Goal: Information Seeking & Learning: Learn about a topic

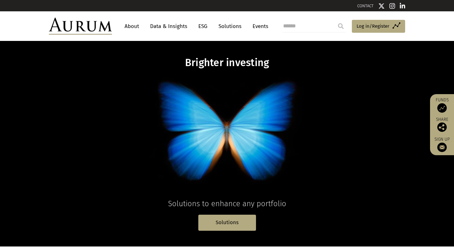
click at [177, 25] on link "Data & Insights" at bounding box center [169, 26] width 44 height 12
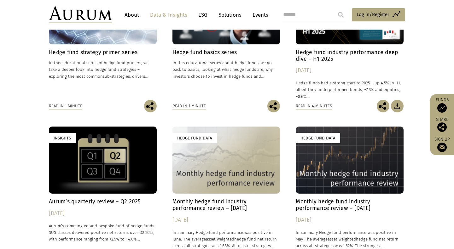
scroll to position [254, 0]
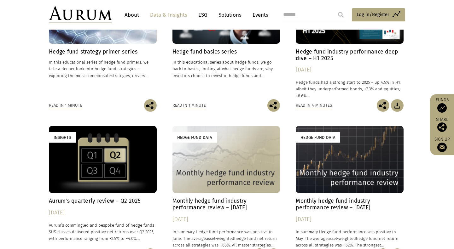
click at [94, 53] on h4 "Hedge fund strategy primer series" at bounding box center [103, 52] width 108 height 7
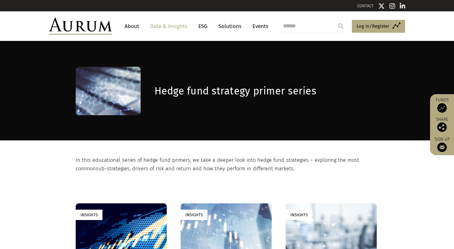
click at [170, 27] on link "Data & Insights" at bounding box center [169, 26] width 44 height 12
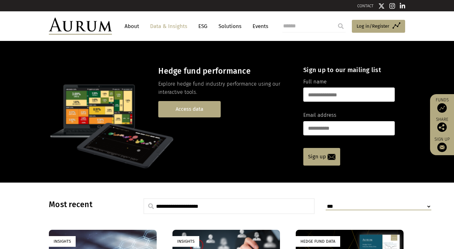
click at [200, 112] on link "Access data" at bounding box center [189, 109] width 62 height 16
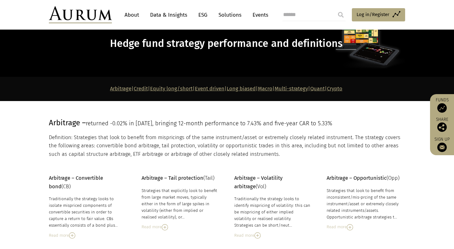
scroll to position [38, 0]
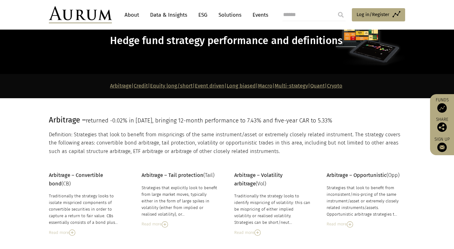
click at [325, 89] on link "Quant" at bounding box center [317, 86] width 15 height 6
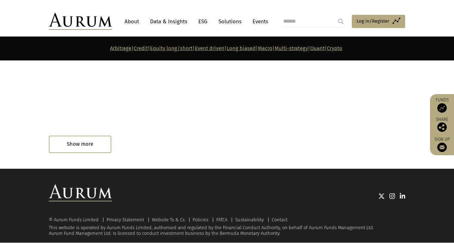
scroll to position [2860, 0]
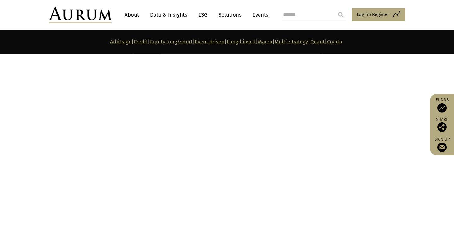
drag, startPoint x: 103, startPoint y: 87, endPoint x: 111, endPoint y: 33, distance: 54.5
click at [110, 43] on link "Arbitrage" at bounding box center [120, 42] width 21 height 6
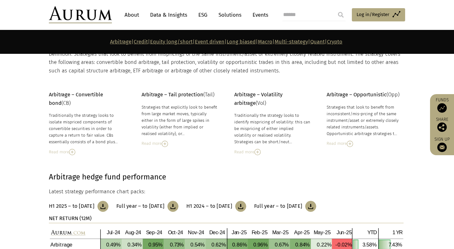
scroll to position [83, 0]
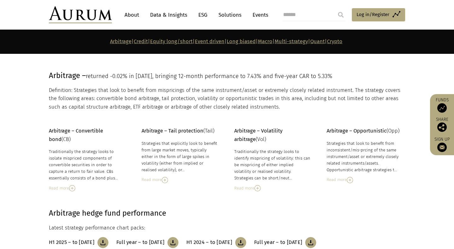
click at [260, 188] on img at bounding box center [257, 188] width 6 height 6
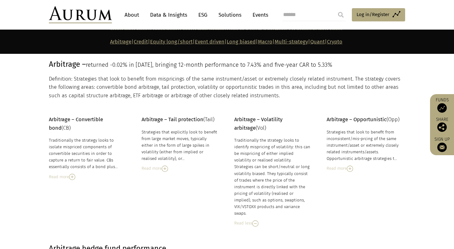
scroll to position [68, 0]
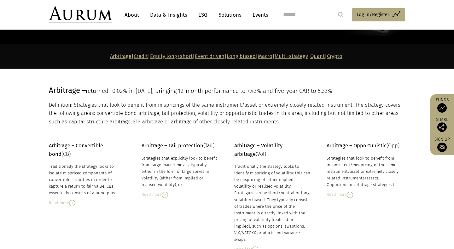
click at [325, 59] on link "Quant" at bounding box center [317, 56] width 15 height 6
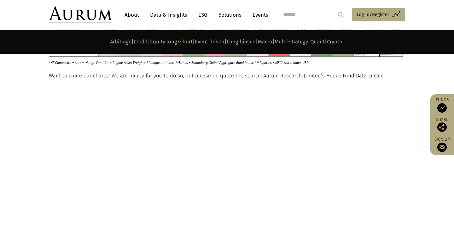
scroll to position [2767, 0]
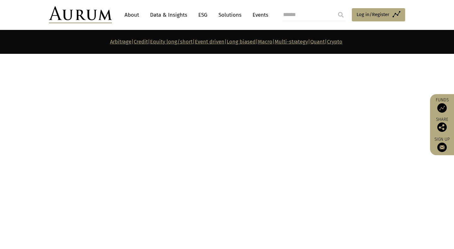
click at [160, 143] on div "GAA (Global asset allocation) is a systematic approach to global macro, with ma…" at bounding box center [180, 144] width 77 height 33
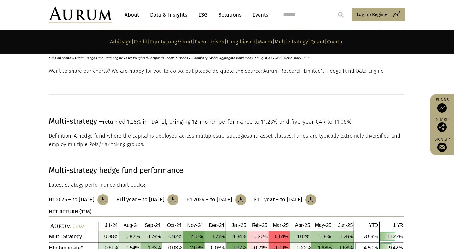
scroll to position [2488, 0]
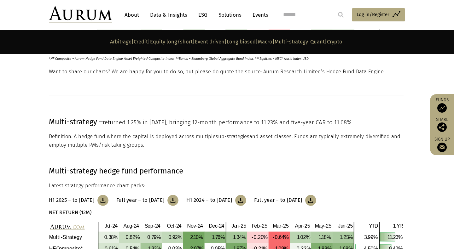
click at [269, 44] on link "Macro" at bounding box center [265, 42] width 15 height 6
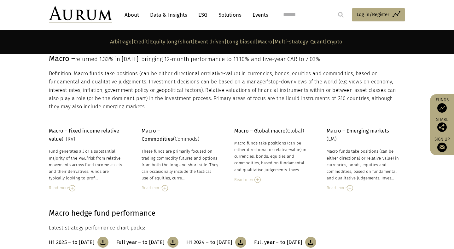
scroll to position [2166, 0]
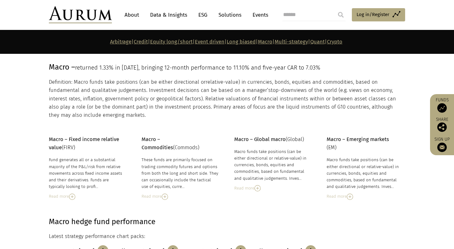
click at [295, 42] on link "Multi-strategy" at bounding box center [291, 42] width 33 height 6
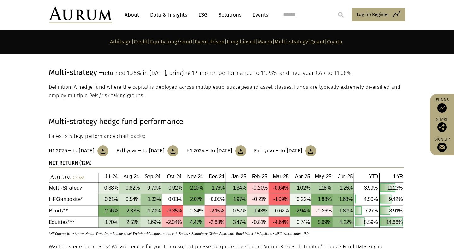
scroll to position [2543, 0]
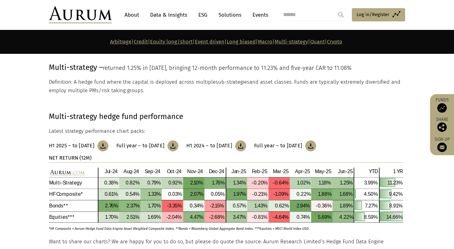
click at [325, 44] on link "Quant" at bounding box center [317, 42] width 15 height 6
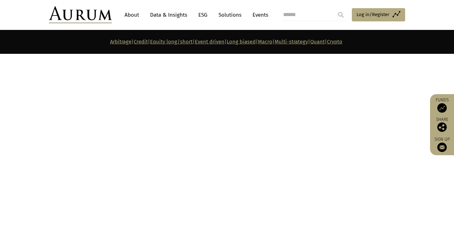
click at [342, 43] on link "Crypto" at bounding box center [334, 42] width 15 height 6
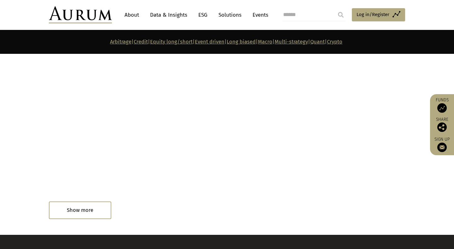
scroll to position [3604, 0]
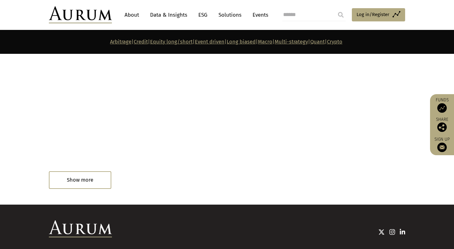
click at [65, 175] on div "Read in 4 minutes" at bounding box center [75, 181] width 52 height 13
click at [76, 178] on div "Read in 4 minutes" at bounding box center [67, 181] width 36 height 7
click at [75, 178] on div "Read in 4 minutes" at bounding box center [67, 181] width 36 height 7
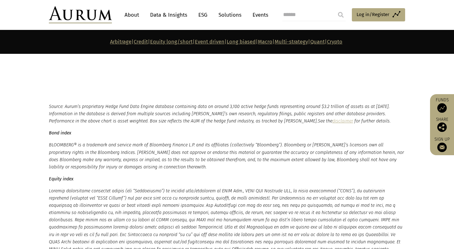
scroll to position [3194, 0]
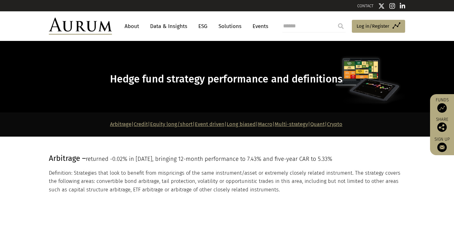
click at [241, 124] on link "Long biased" at bounding box center [241, 124] width 29 height 6
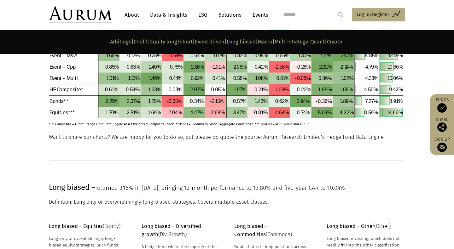
scroll to position [1781, 0]
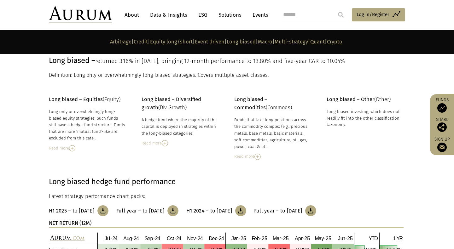
click at [301, 43] on link "Multi-strategy" at bounding box center [291, 42] width 33 height 6
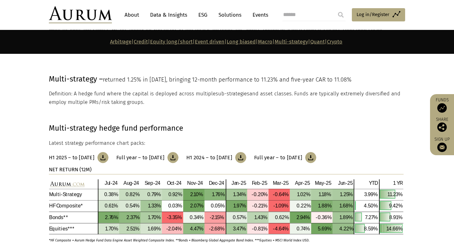
scroll to position [2503, 0]
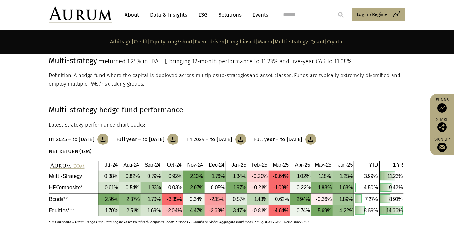
click at [325, 45] on link "Quant" at bounding box center [317, 42] width 15 height 6
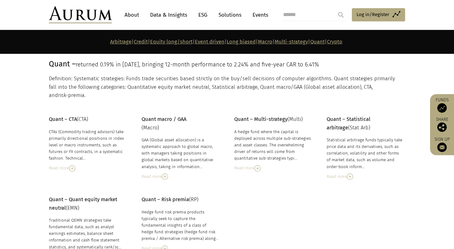
scroll to position [2727, 0]
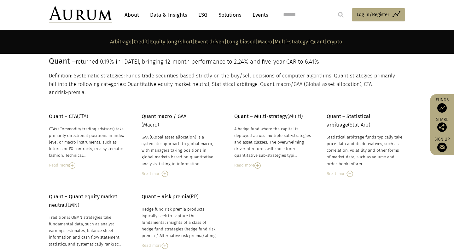
click at [350, 171] on img at bounding box center [350, 174] width 6 height 6
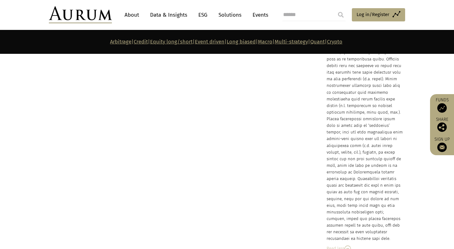
scroll to position [2906, 0]
